Goal: Task Accomplishment & Management: Use online tool/utility

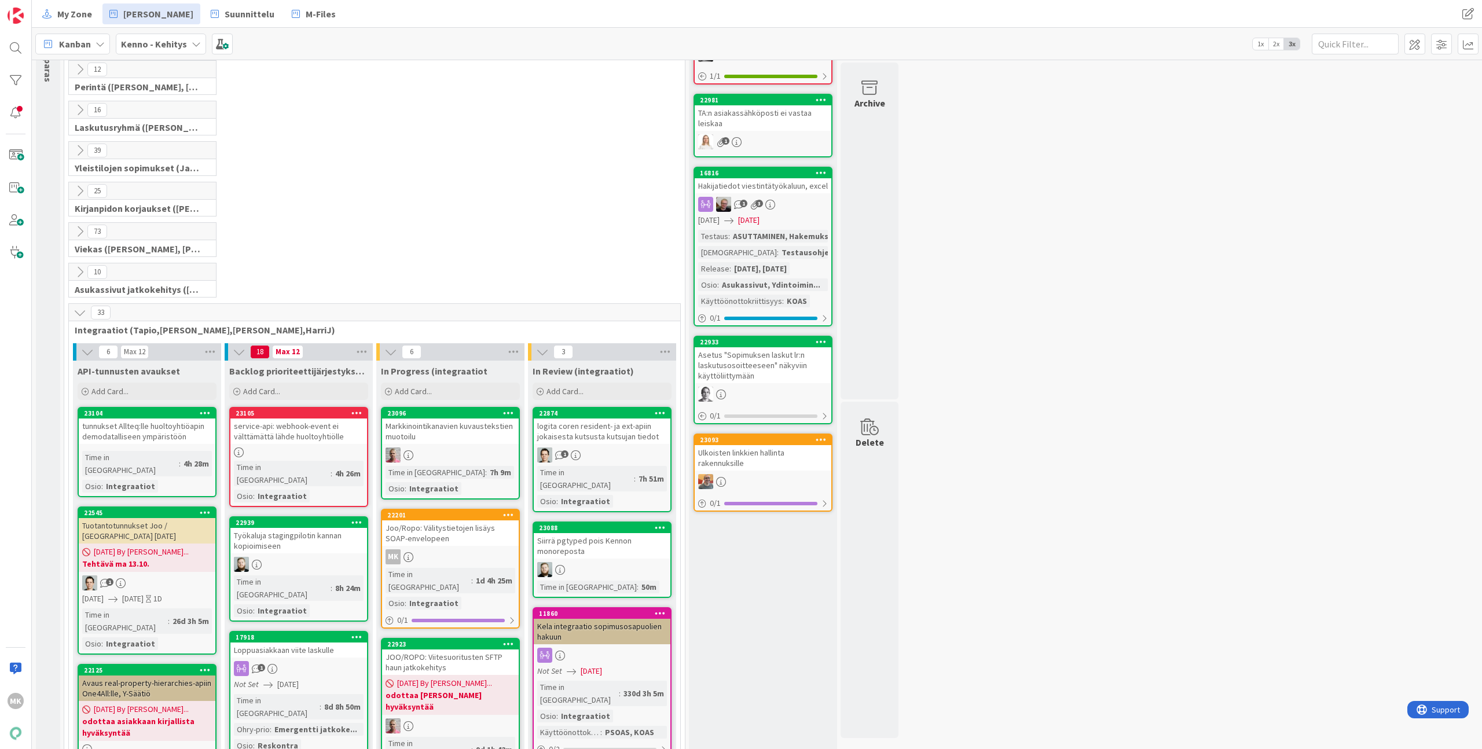
scroll to position [283, 0]
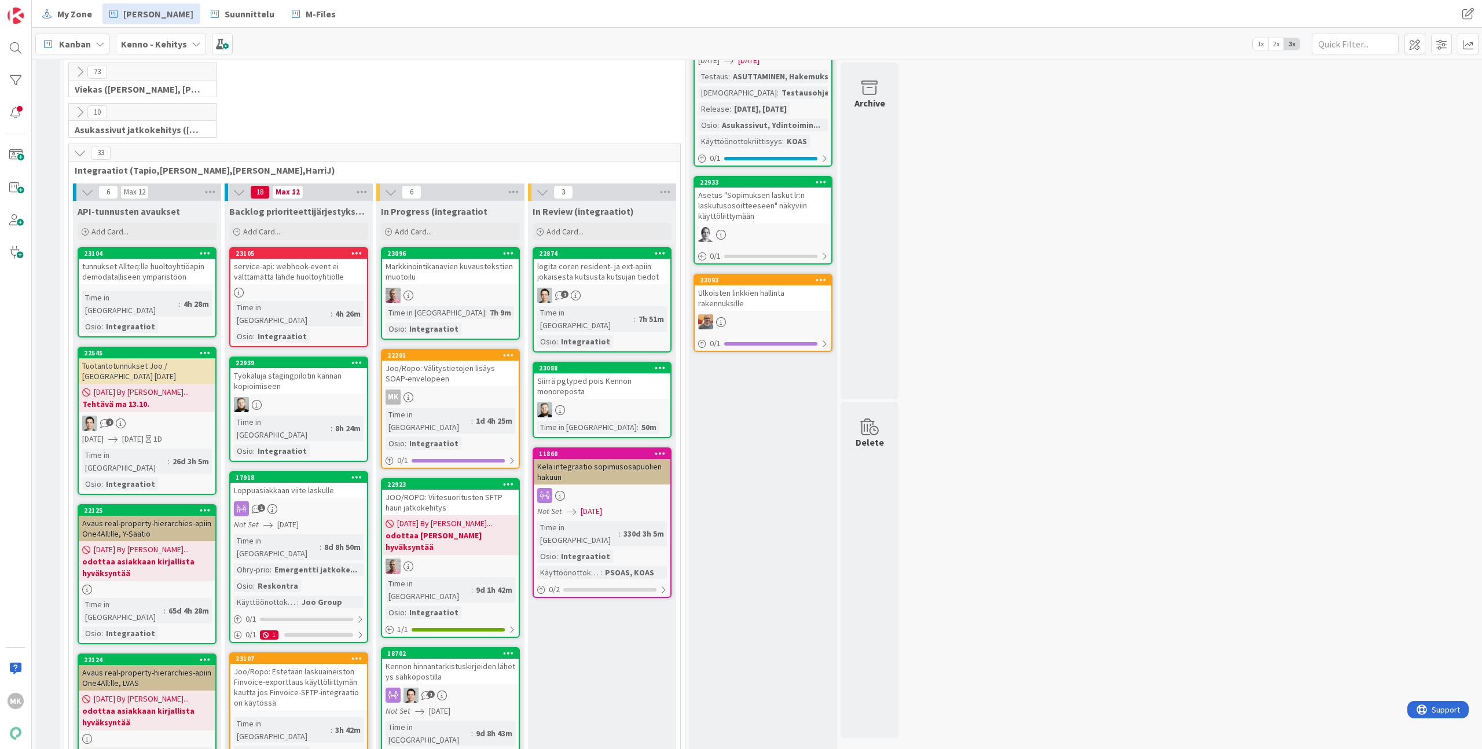
click at [334, 269] on div "service-api: webhook-event ei välttämättä lähde huoltoyhtiölle" at bounding box center [298, 271] width 137 height 25
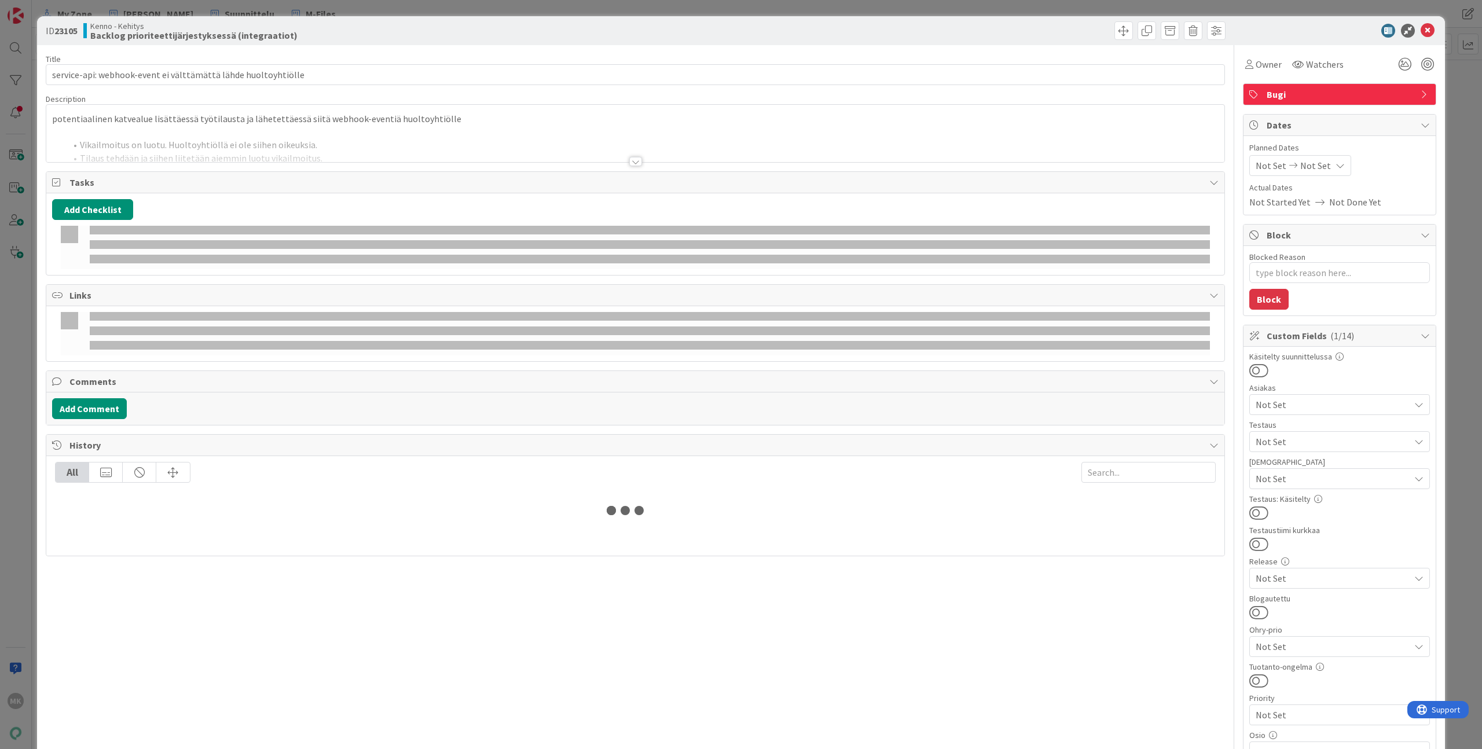
type textarea "x"
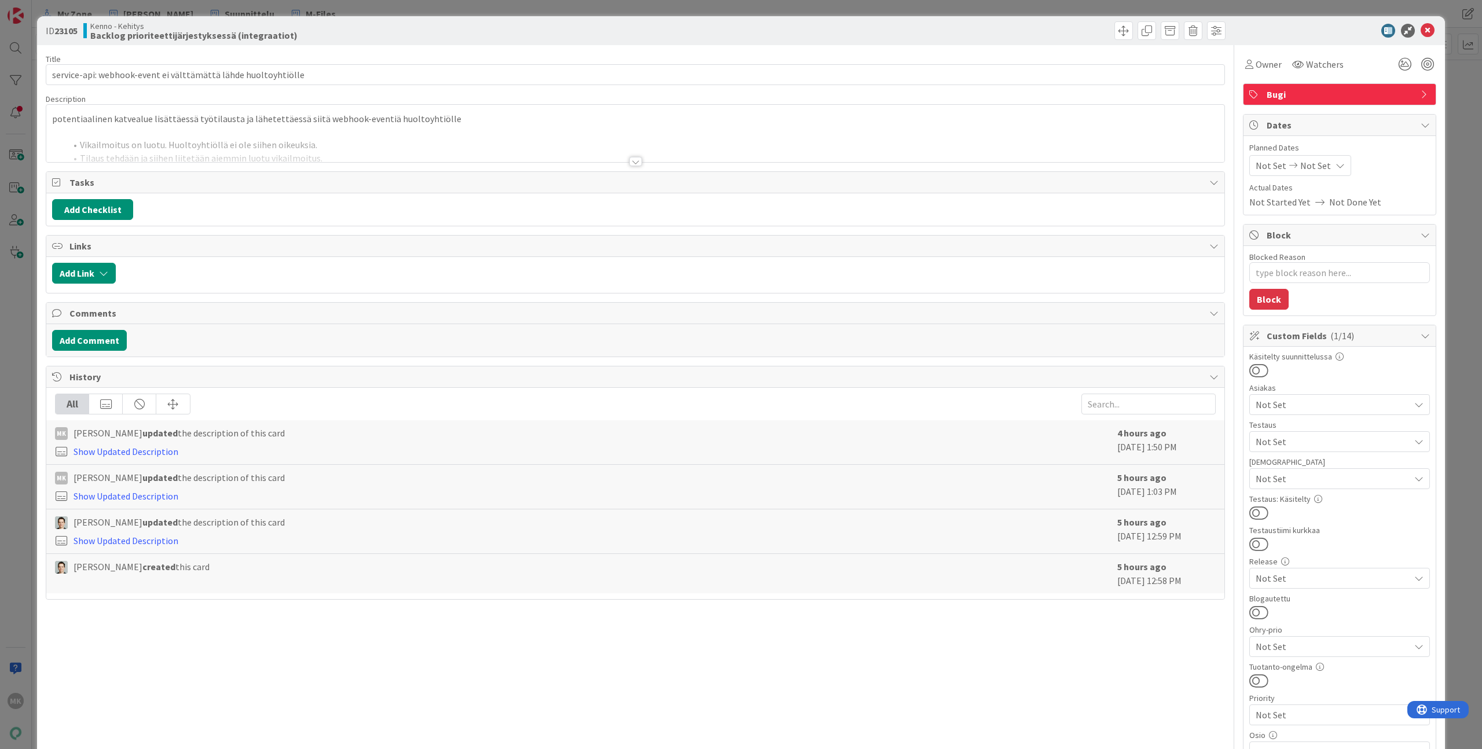
click at [300, 170] on div "Title 62 / 128 service-api: webhook-event ei välttämättä lähde huoltoyhtiölle D…" at bounding box center [635, 554] width 1179 height 1019
click at [298, 157] on div at bounding box center [635, 148] width 1178 height 30
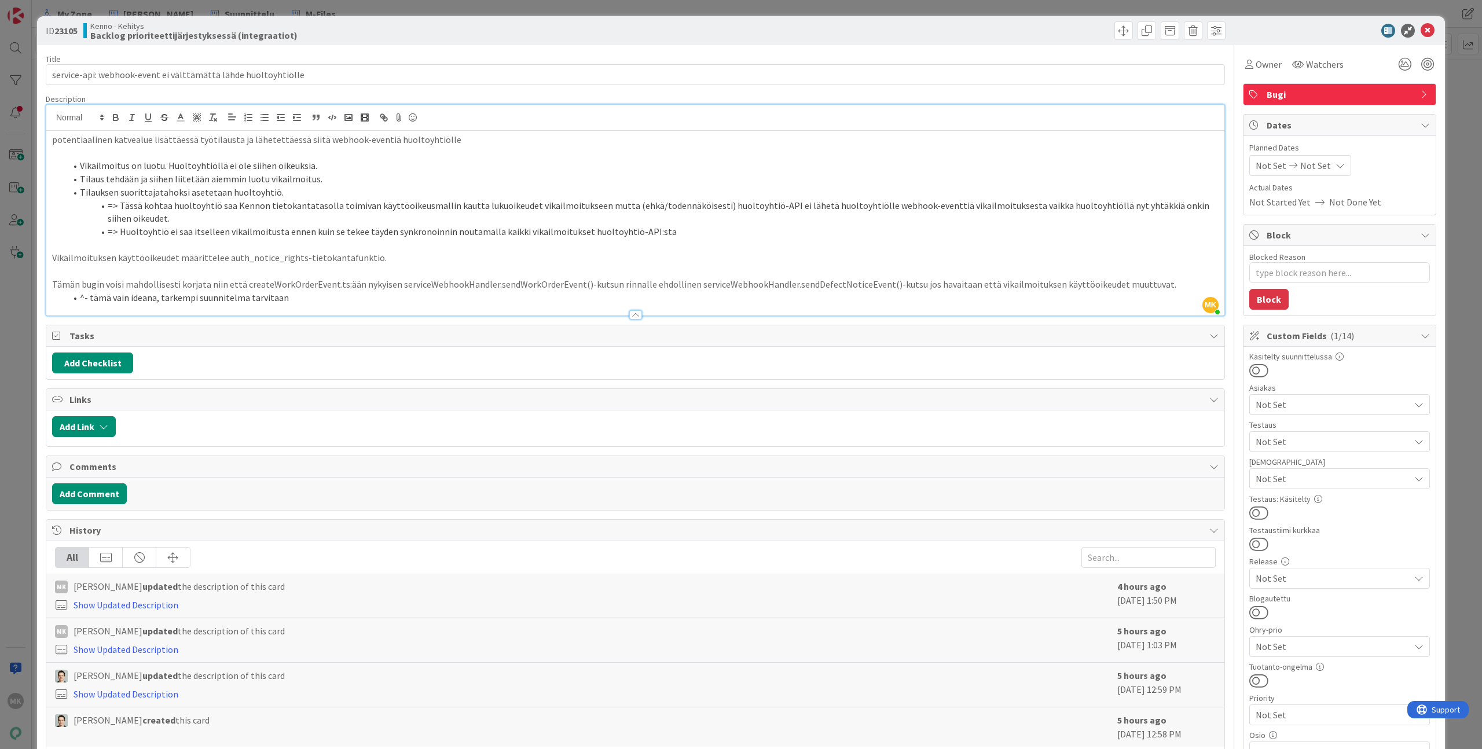
click at [292, 13] on div "ID 23105 Kenno - Kehitys Backlog prioriteettijärjestyksessä (integraatiot) Titl…" at bounding box center [741, 374] width 1482 height 749
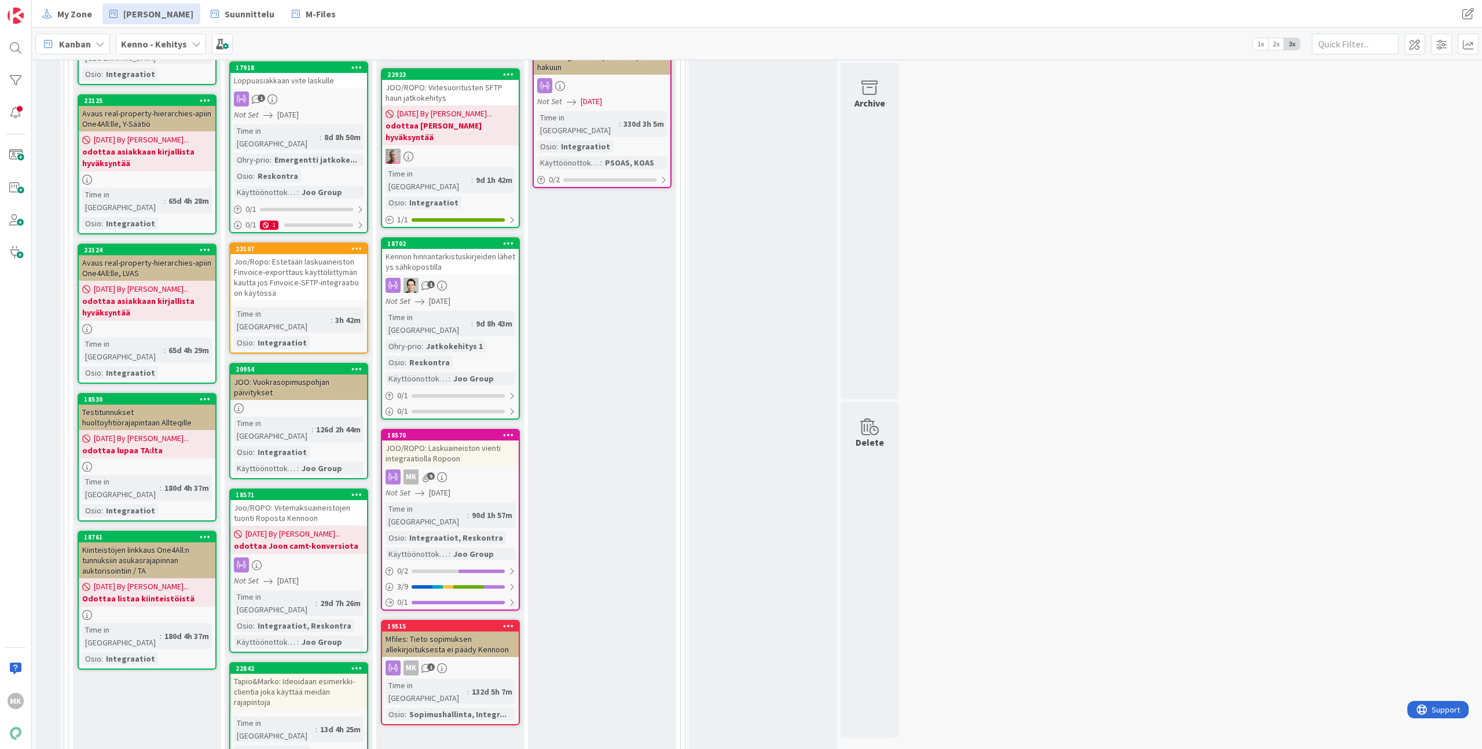
scroll to position [700, 0]
